Goal: Find specific page/section: Find specific page/section

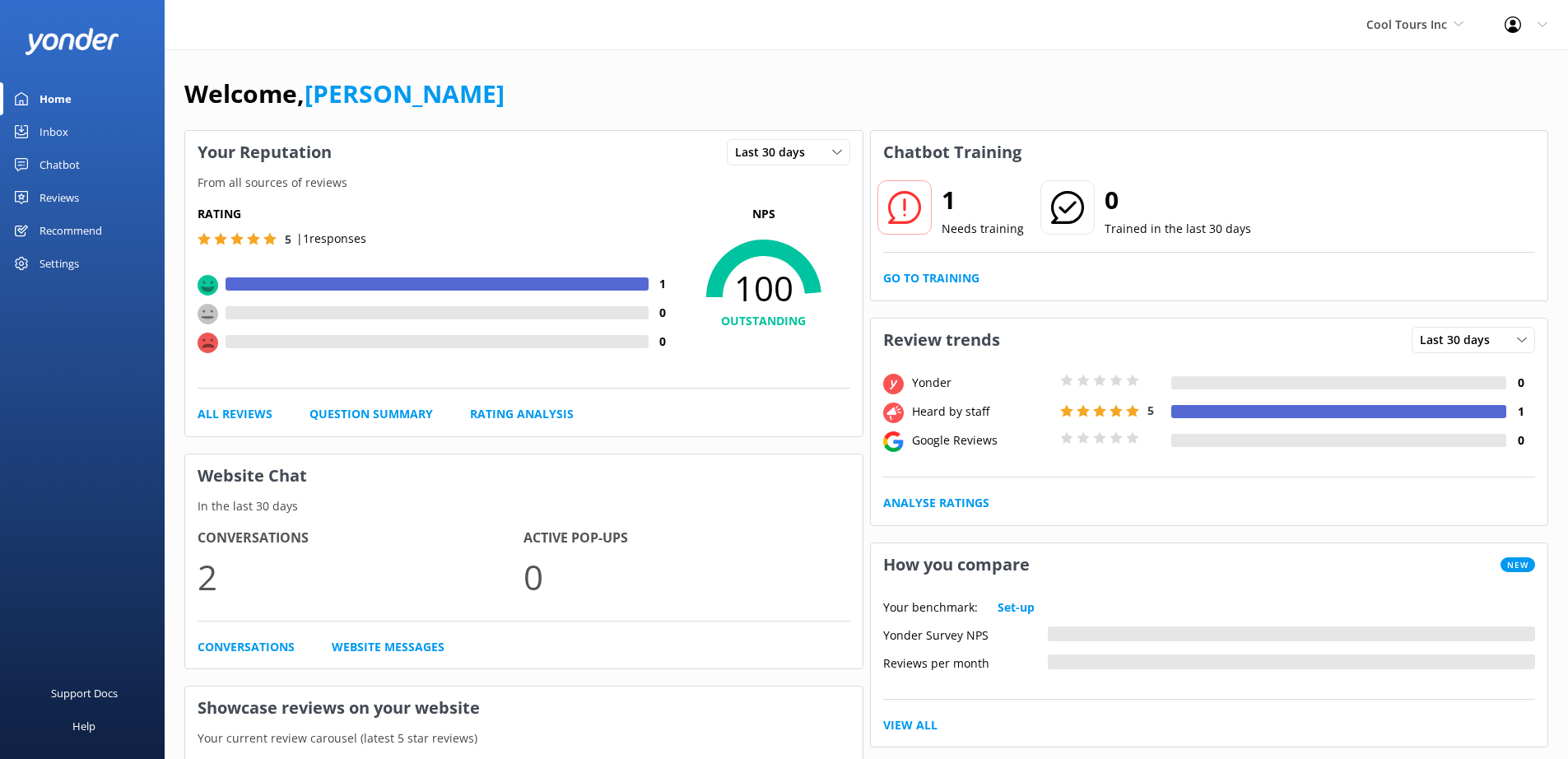
click at [46, 138] on div "Inbox" at bounding box center [54, 131] width 29 height 33
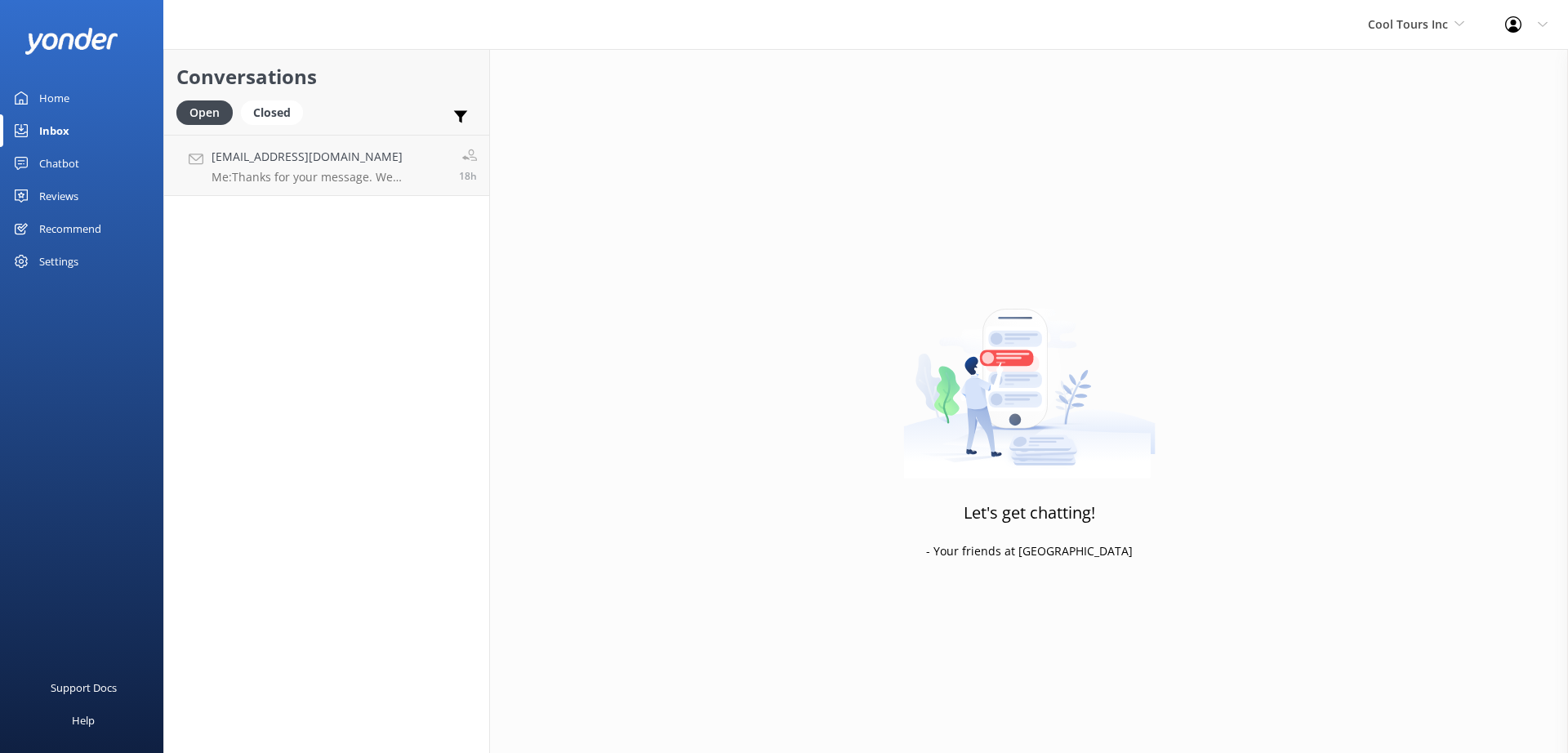
click at [57, 164] on div "Chatbot" at bounding box center [60, 163] width 40 height 32
